Goal: Task Accomplishment & Management: Manage account settings

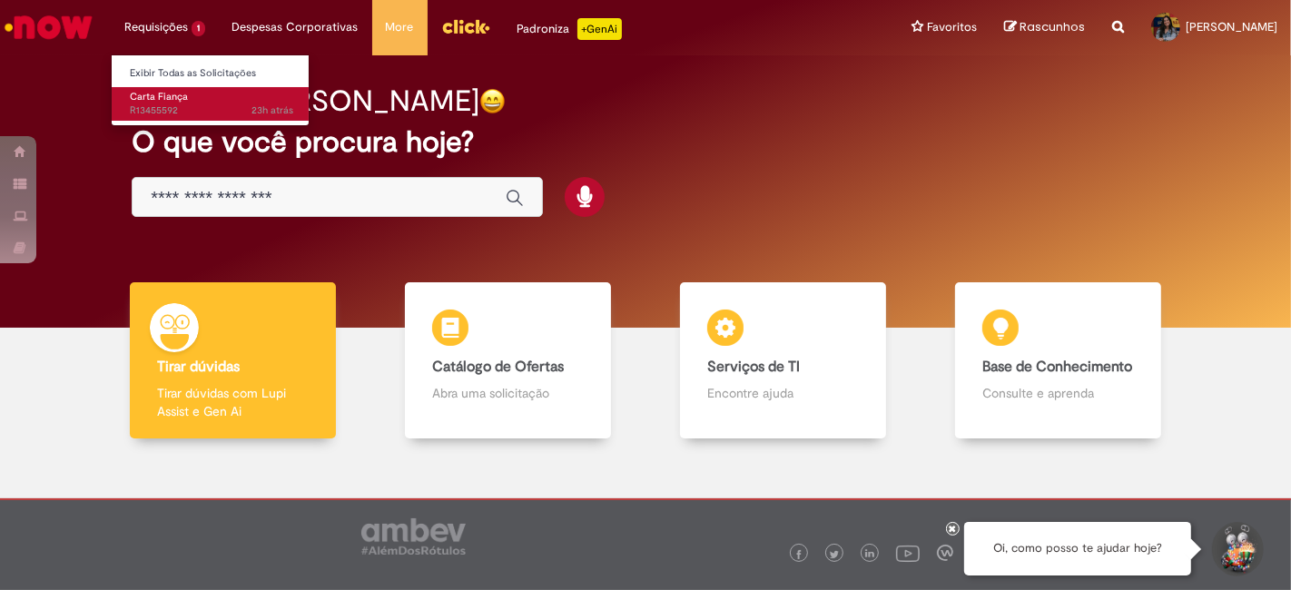
click at [163, 108] on span "23h atrás 23 horas atrás R13455592" at bounding box center [211, 110] width 163 height 15
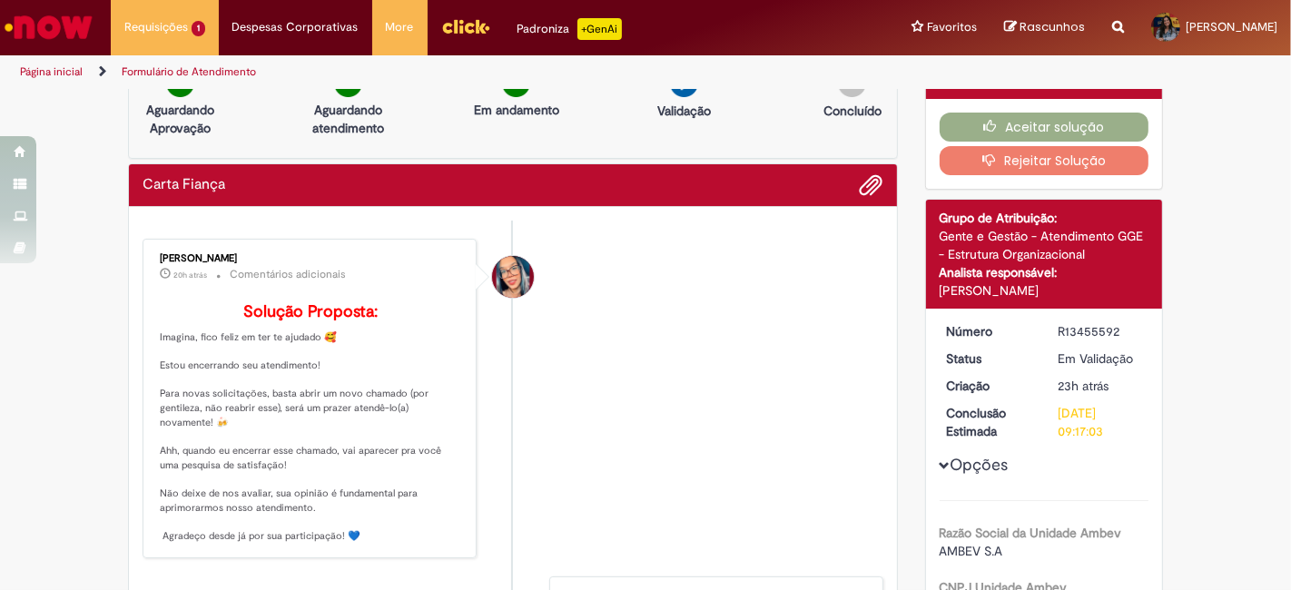
scroll to position [31, 0]
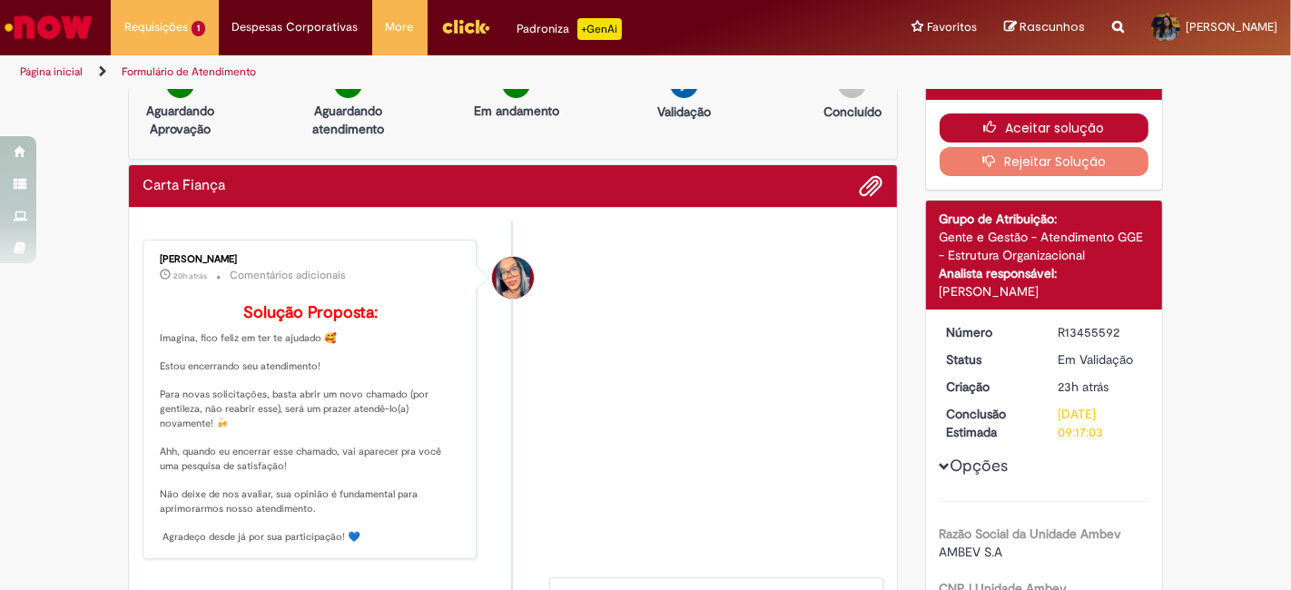
click at [1034, 113] on button "Aceitar solução" at bounding box center [1044, 127] width 210 height 29
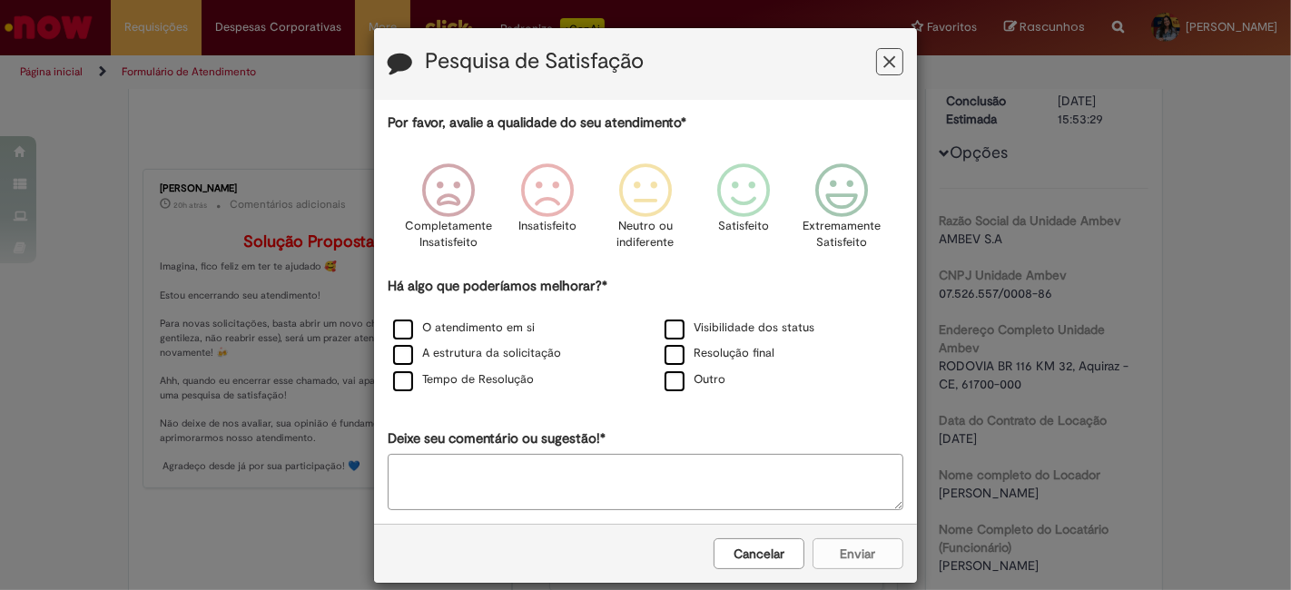
scroll to position [205, 0]
click at [840, 201] on icon "Feedback" at bounding box center [842, 190] width 68 height 54
click at [839, 560] on div "Cancelar Enviar" at bounding box center [645, 553] width 543 height 59
click at [833, 195] on icon "Feedback" at bounding box center [842, 190] width 68 height 54
click at [510, 475] on textarea "Deixe seu comentário ou sugestão!*" at bounding box center [646, 482] width 516 height 56
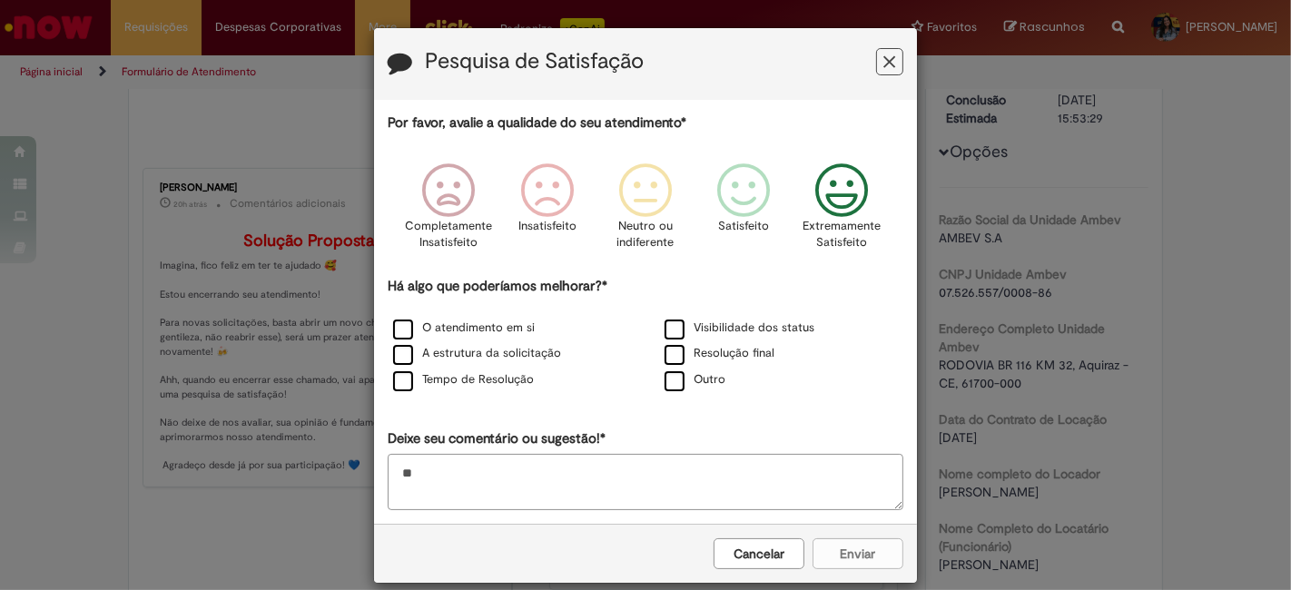
type textarea "*"
click at [876, 59] on button "Feedback" at bounding box center [889, 61] width 27 height 27
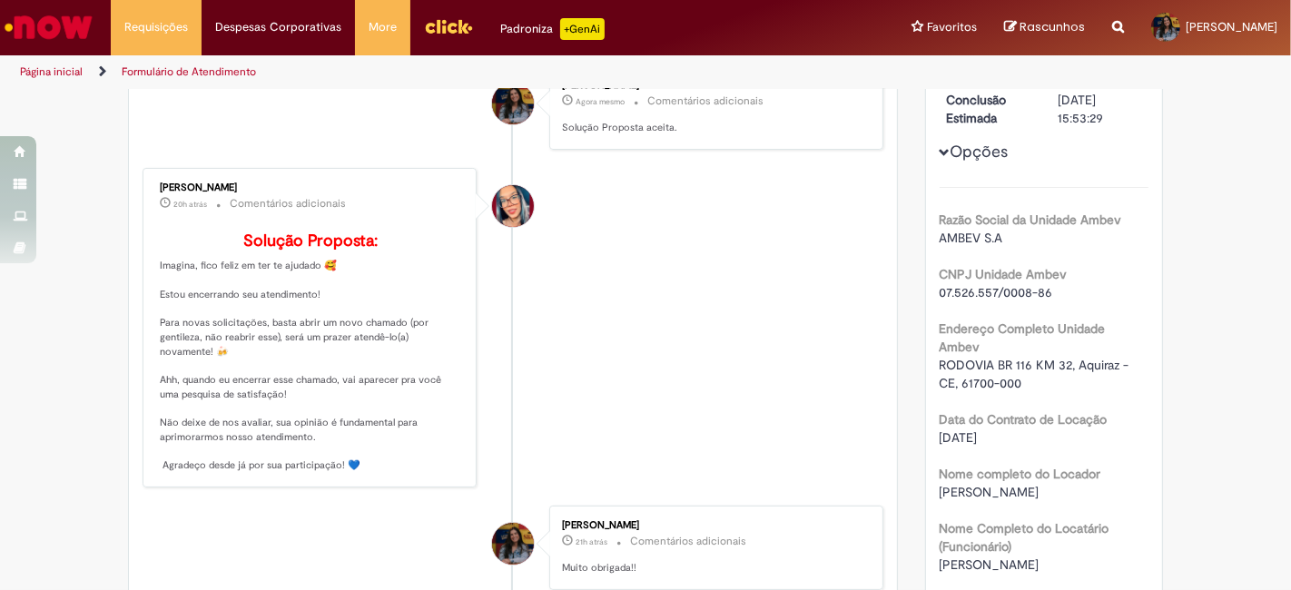
scroll to position [0, 0]
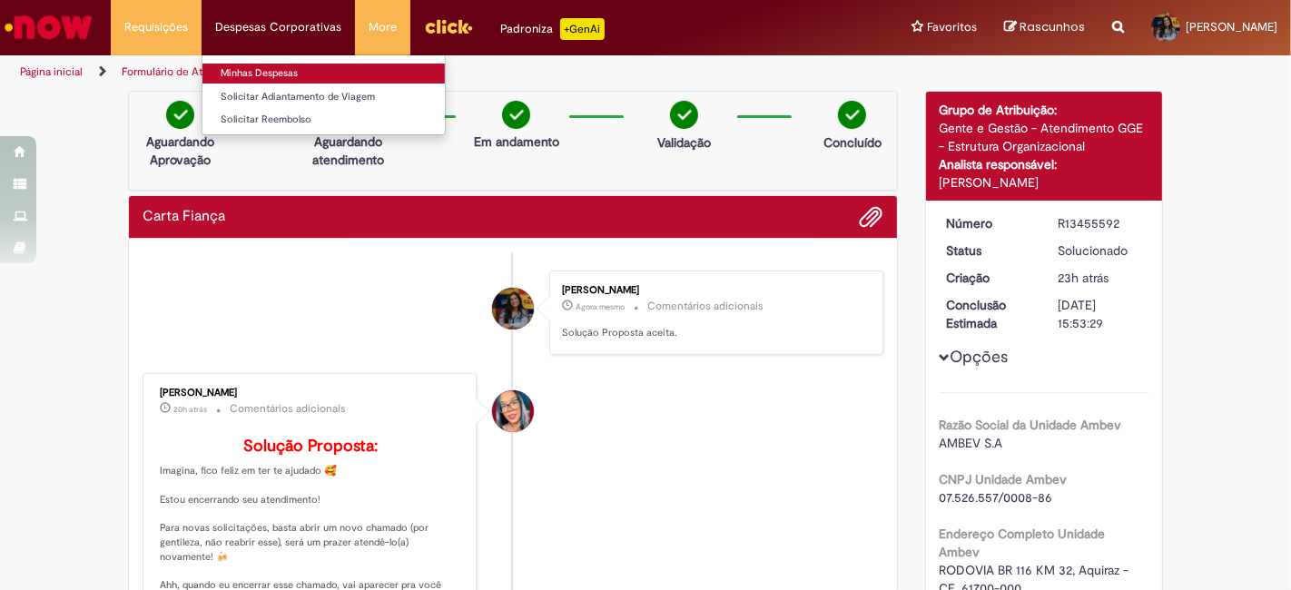
click at [245, 78] on link "Minhas Despesas" at bounding box center [323, 74] width 242 height 20
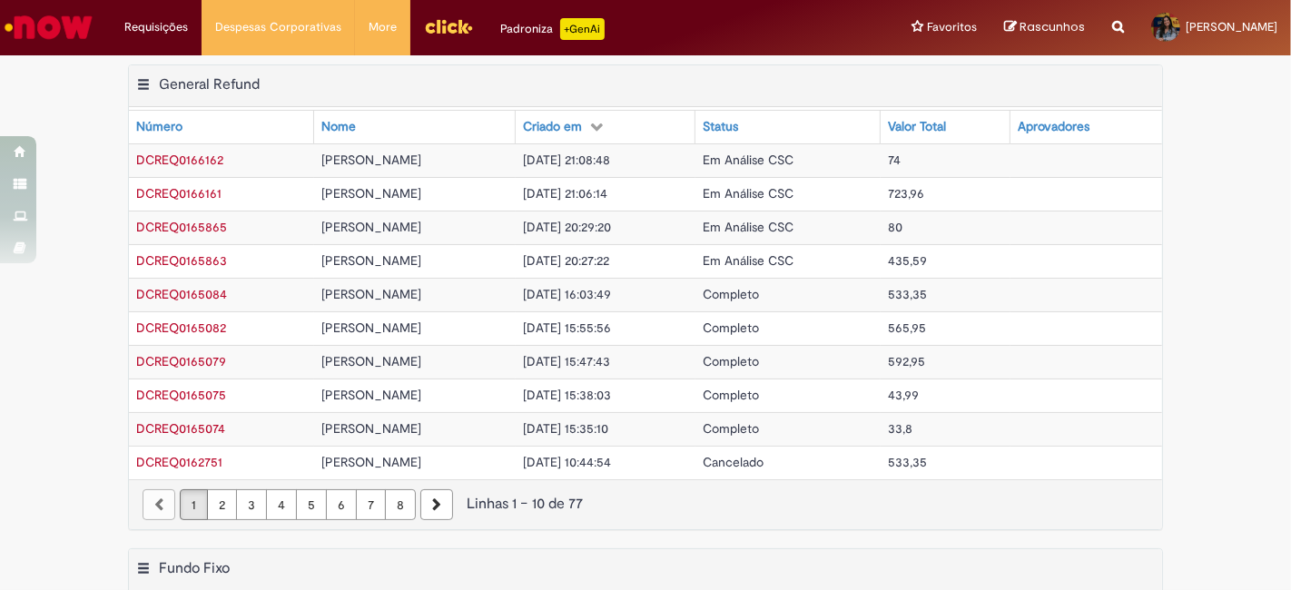
click at [63, 28] on img "Ir para a Homepage" at bounding box center [48, 27] width 93 height 36
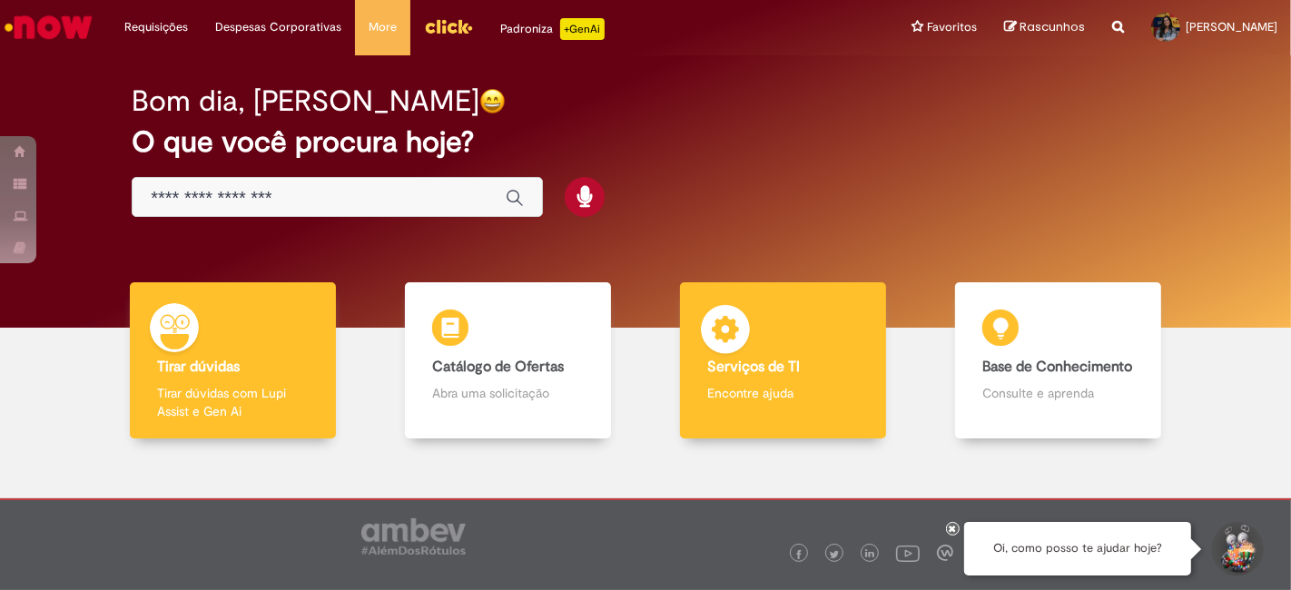
click at [775, 369] on b "Serviços de TI" at bounding box center [753, 367] width 93 height 18
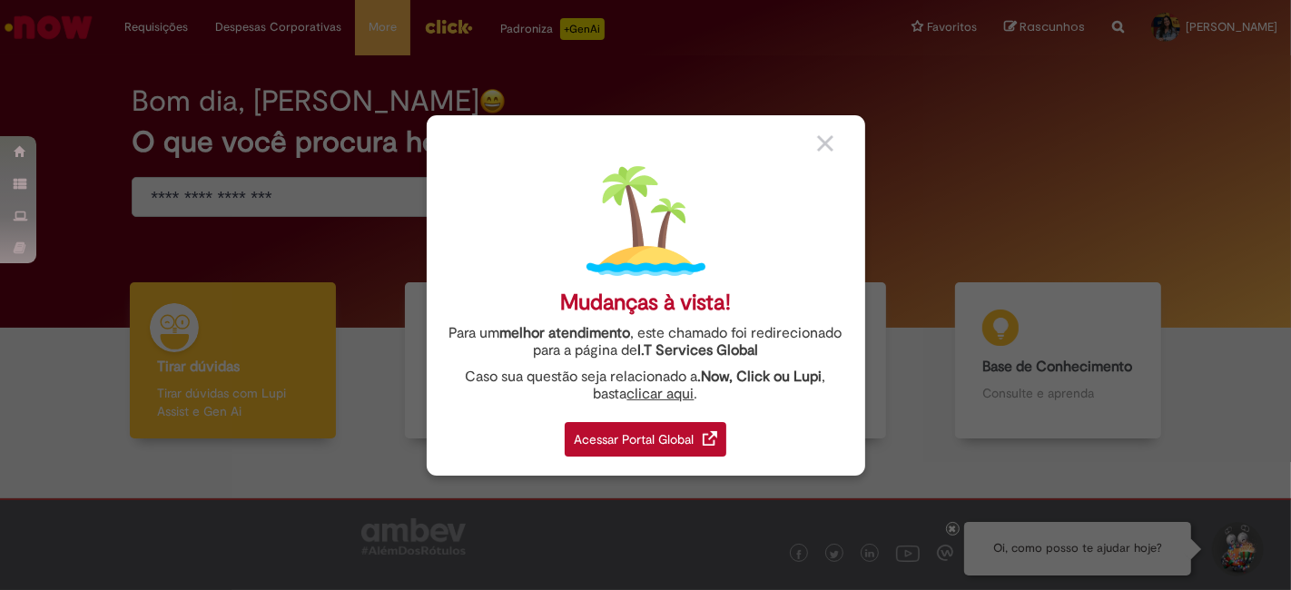
click at [609, 425] on div "Acessar Portal Global" at bounding box center [646, 439] width 162 height 34
